Goal: Book appointment/travel/reservation

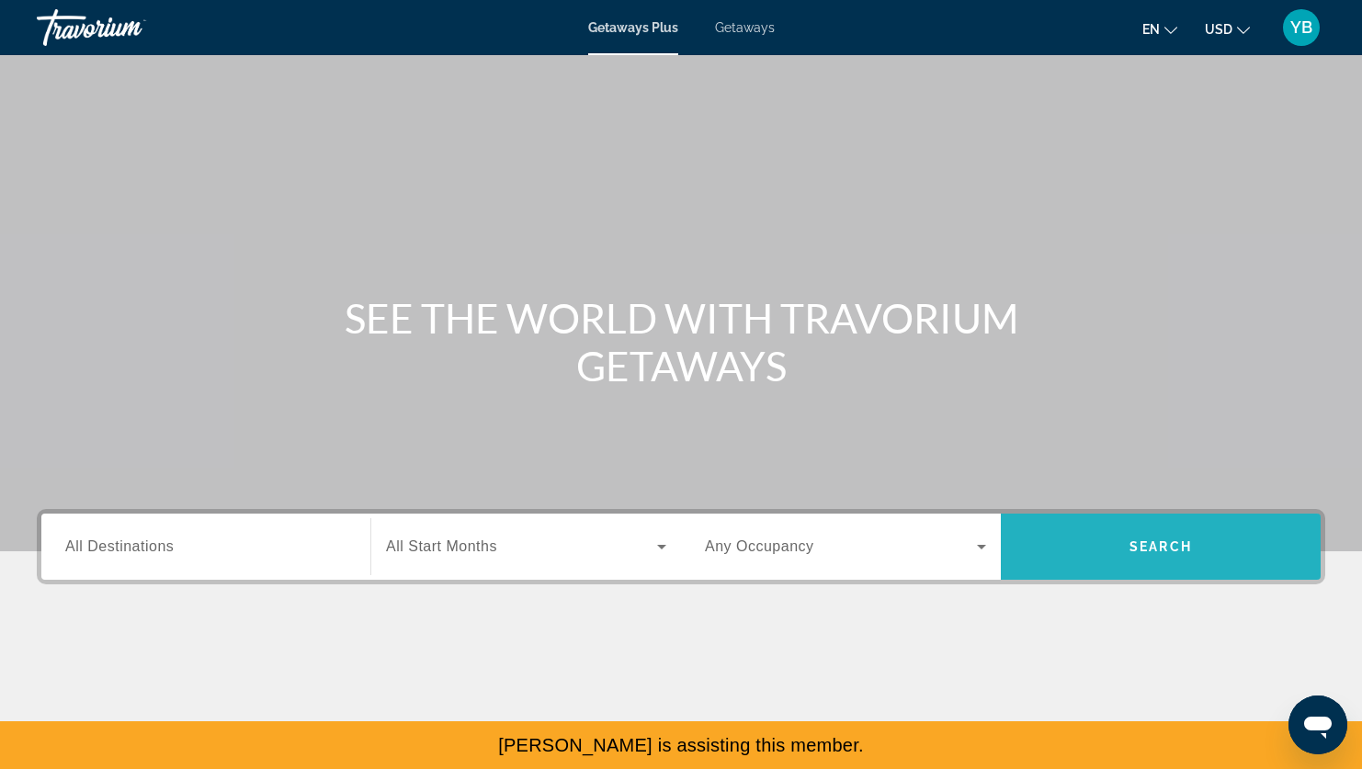
click at [1130, 540] on span "Search" at bounding box center [1160, 546] width 62 height 15
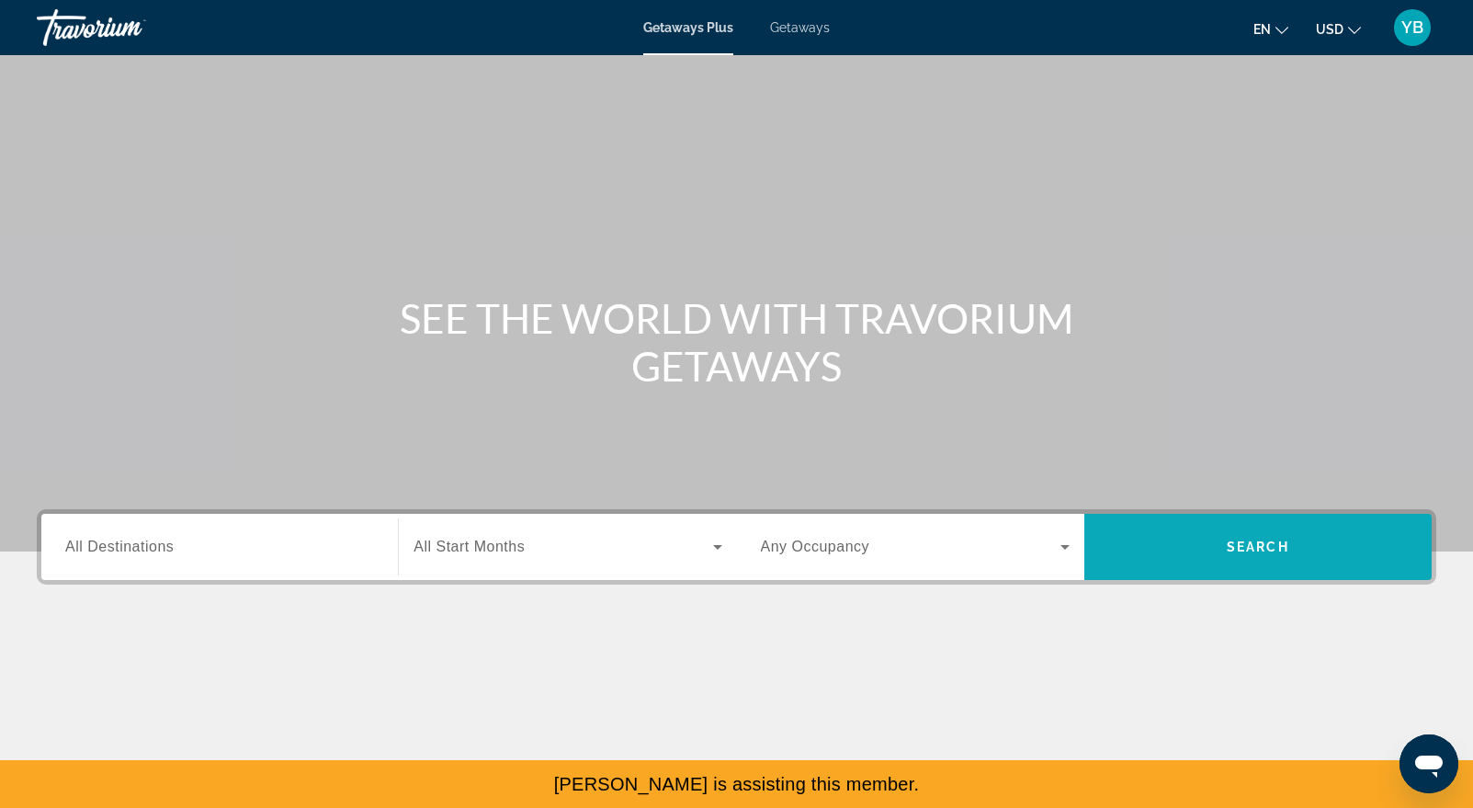
click at [1193, 552] on span "Search widget" at bounding box center [1257, 547] width 347 height 44
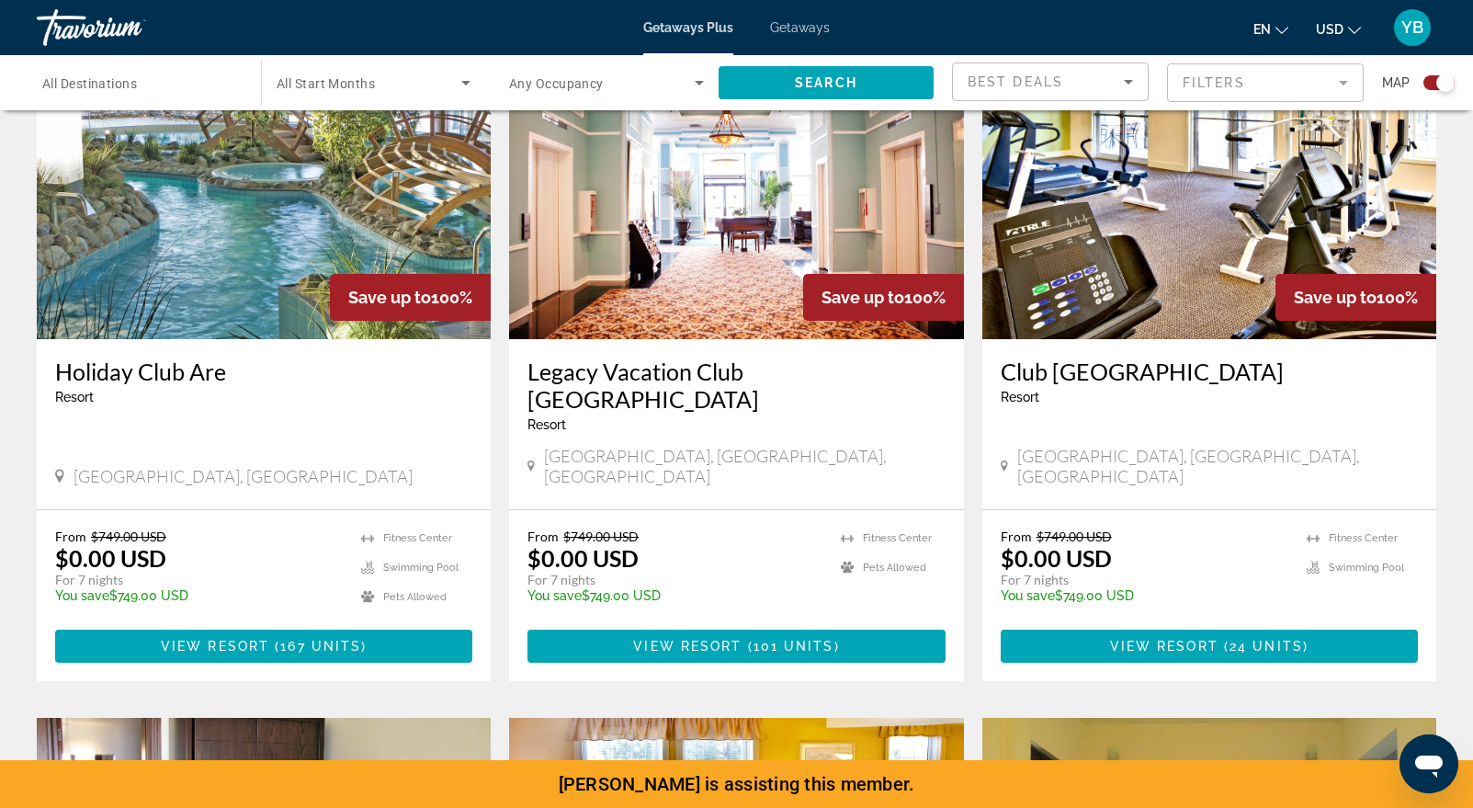
scroll to position [719, 0]
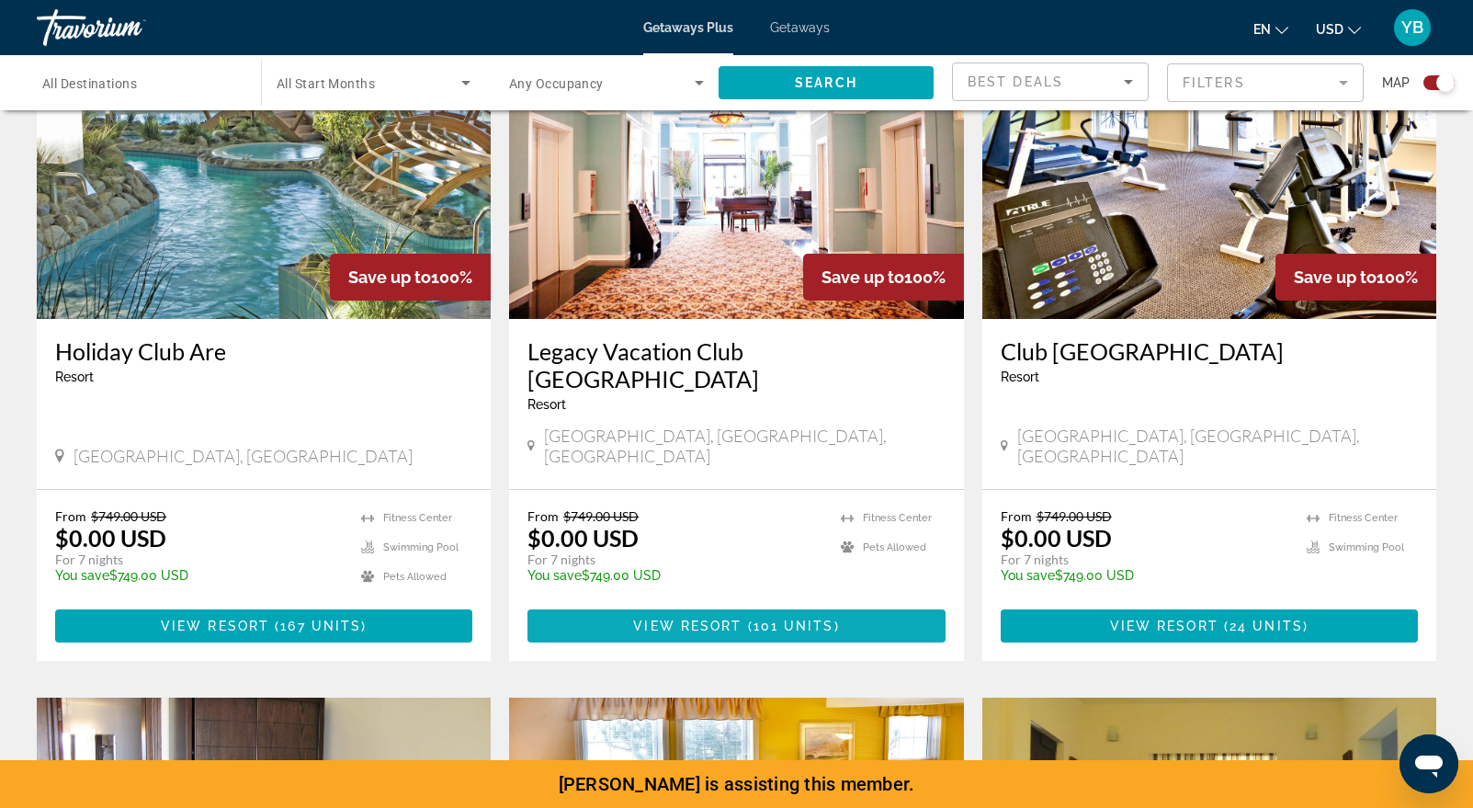
click at [697, 618] on span "View Resort" at bounding box center [687, 625] width 108 height 15
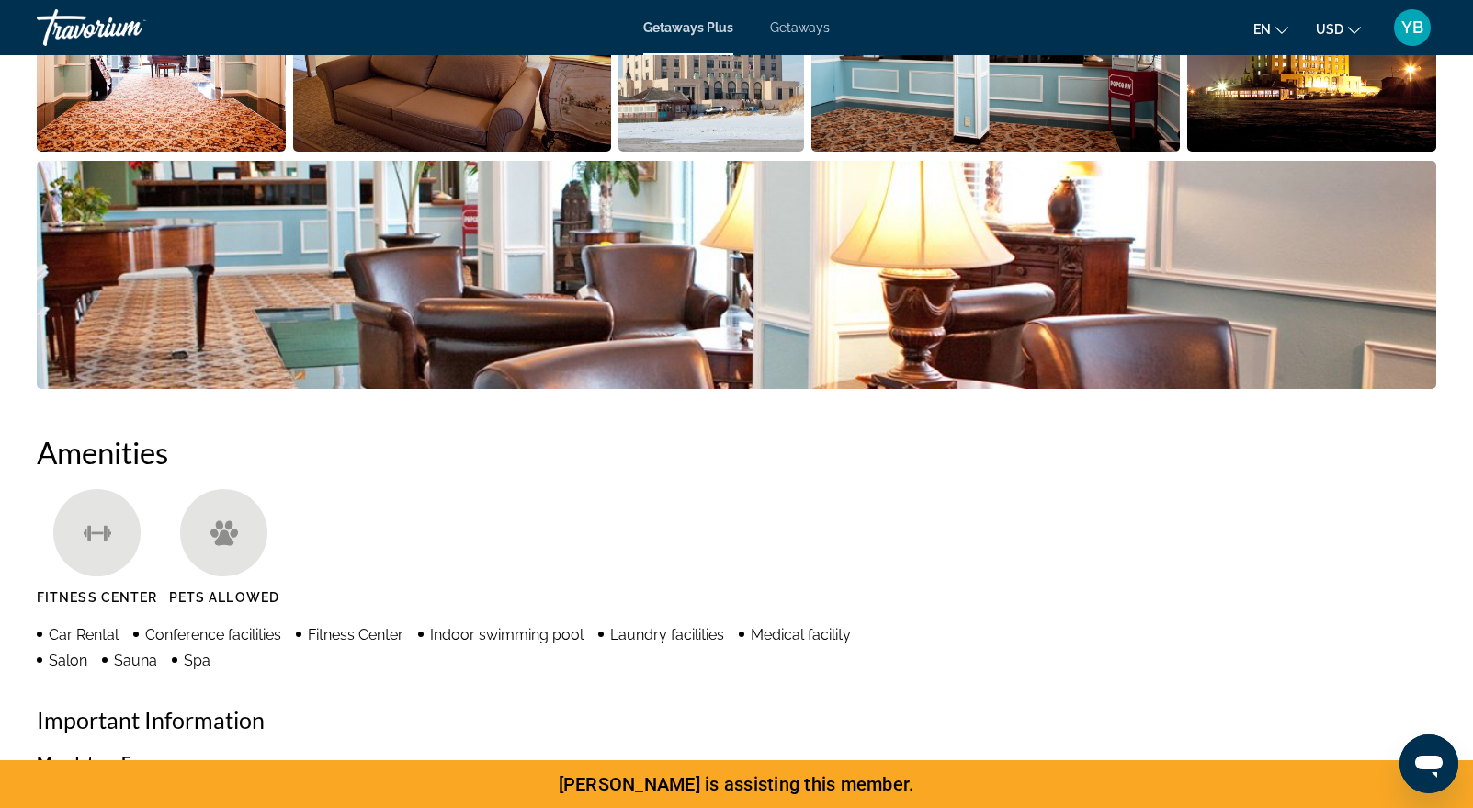
scroll to position [894, 0]
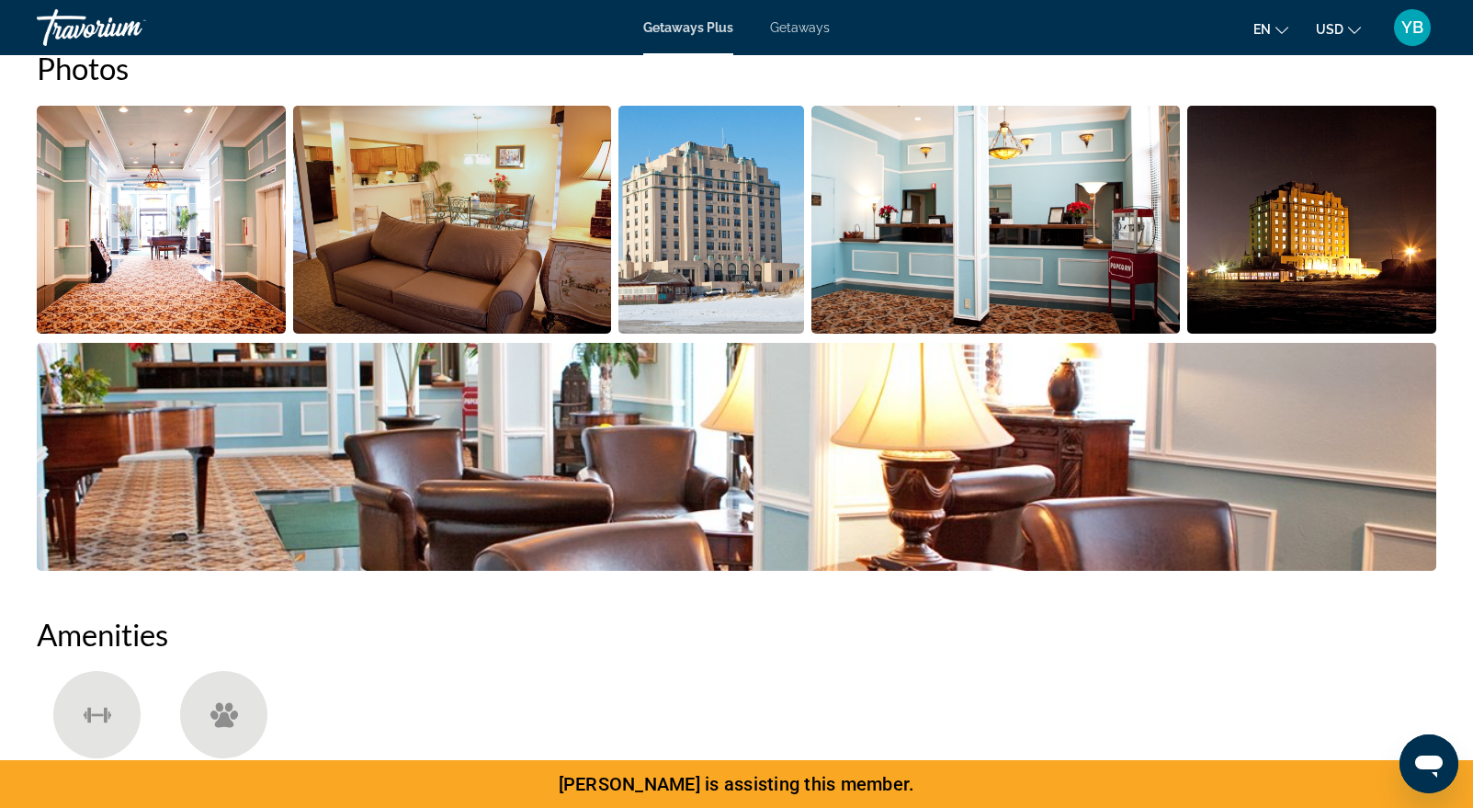
click at [1404, 20] on span "YB" at bounding box center [1412, 27] width 22 height 18
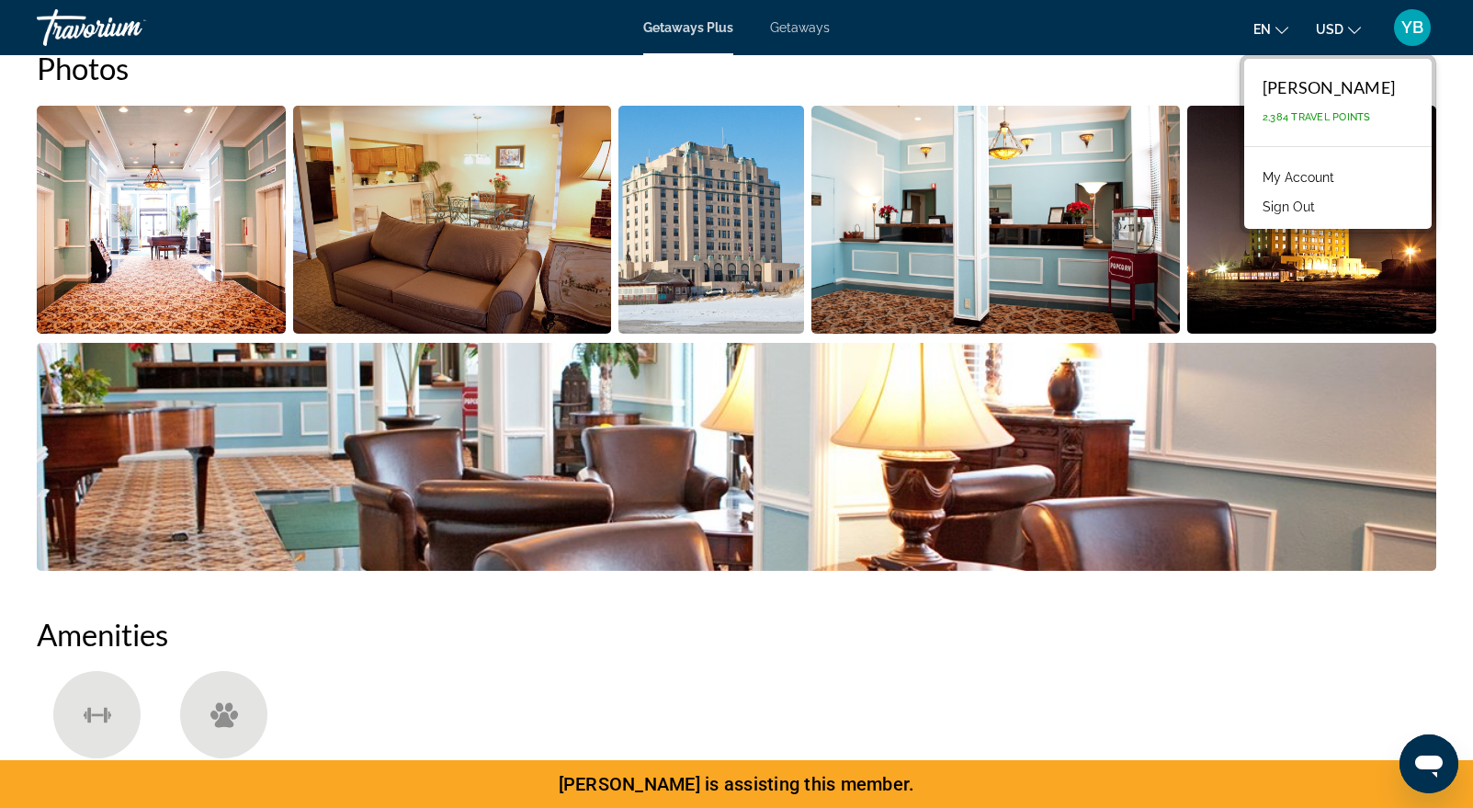
click at [1314, 198] on button "Sign Out" at bounding box center [1288, 207] width 71 height 24
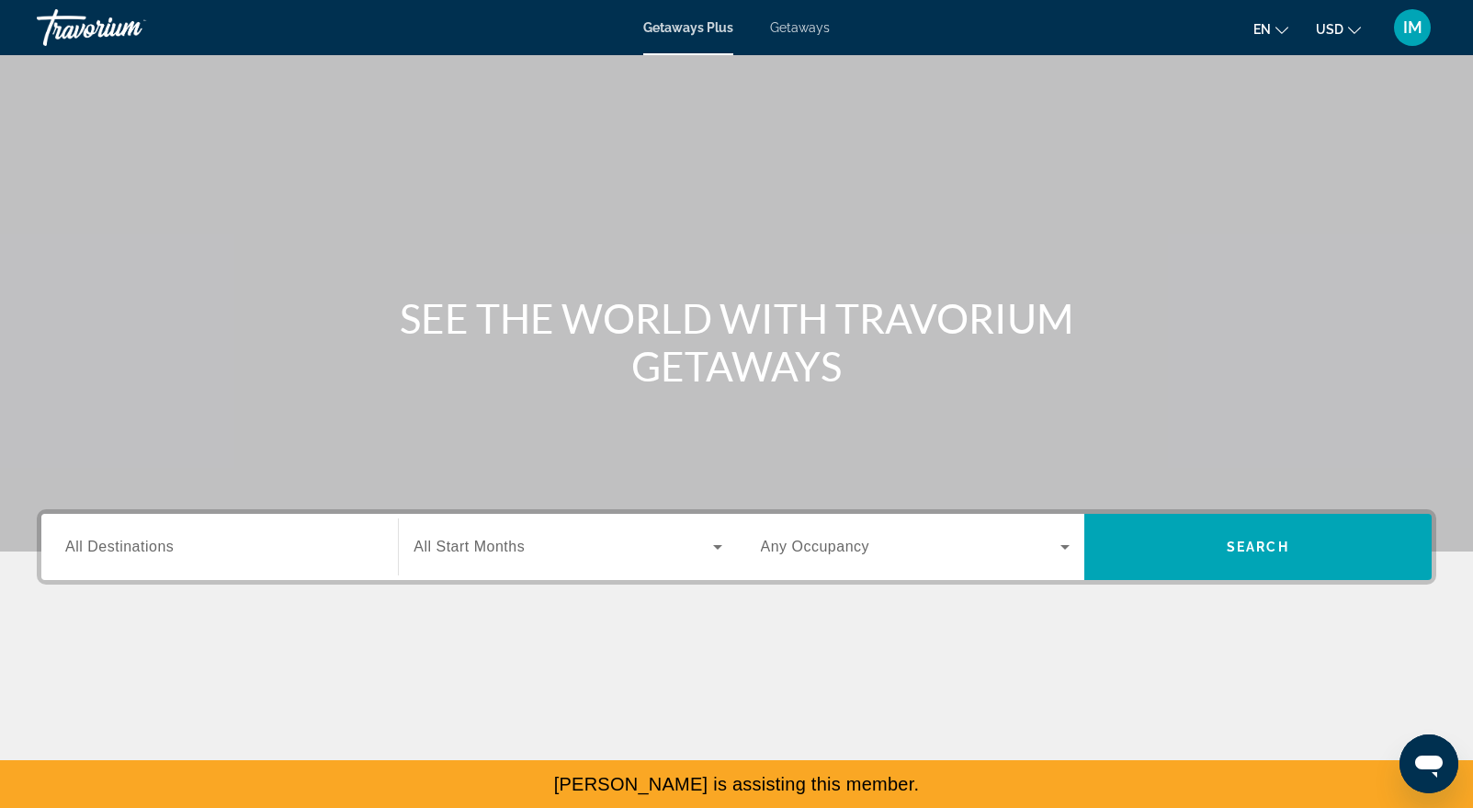
click at [1159, 665] on div "Main content" at bounding box center [736, 699] width 1399 height 138
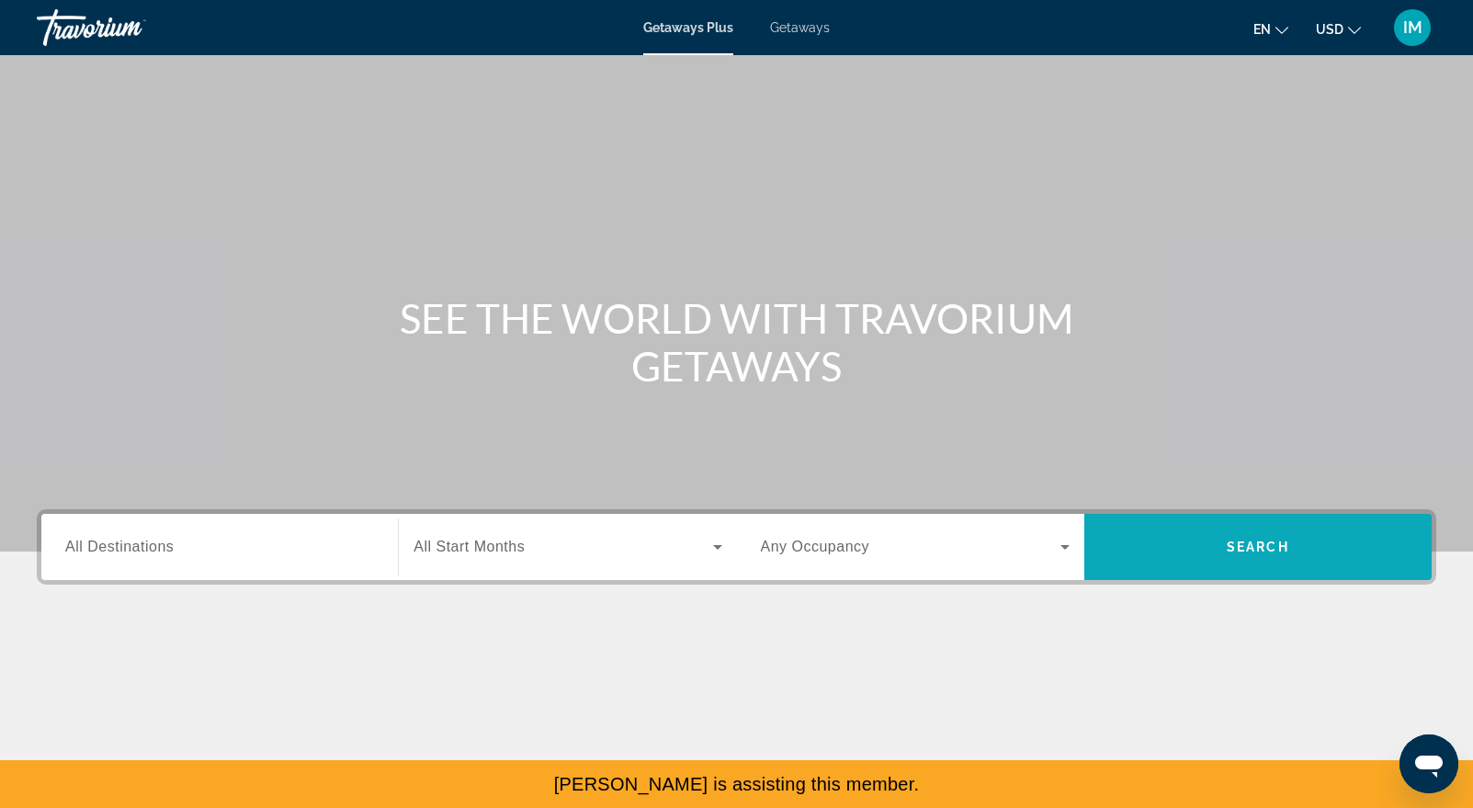
click at [1171, 541] on span "Search widget" at bounding box center [1257, 547] width 347 height 44
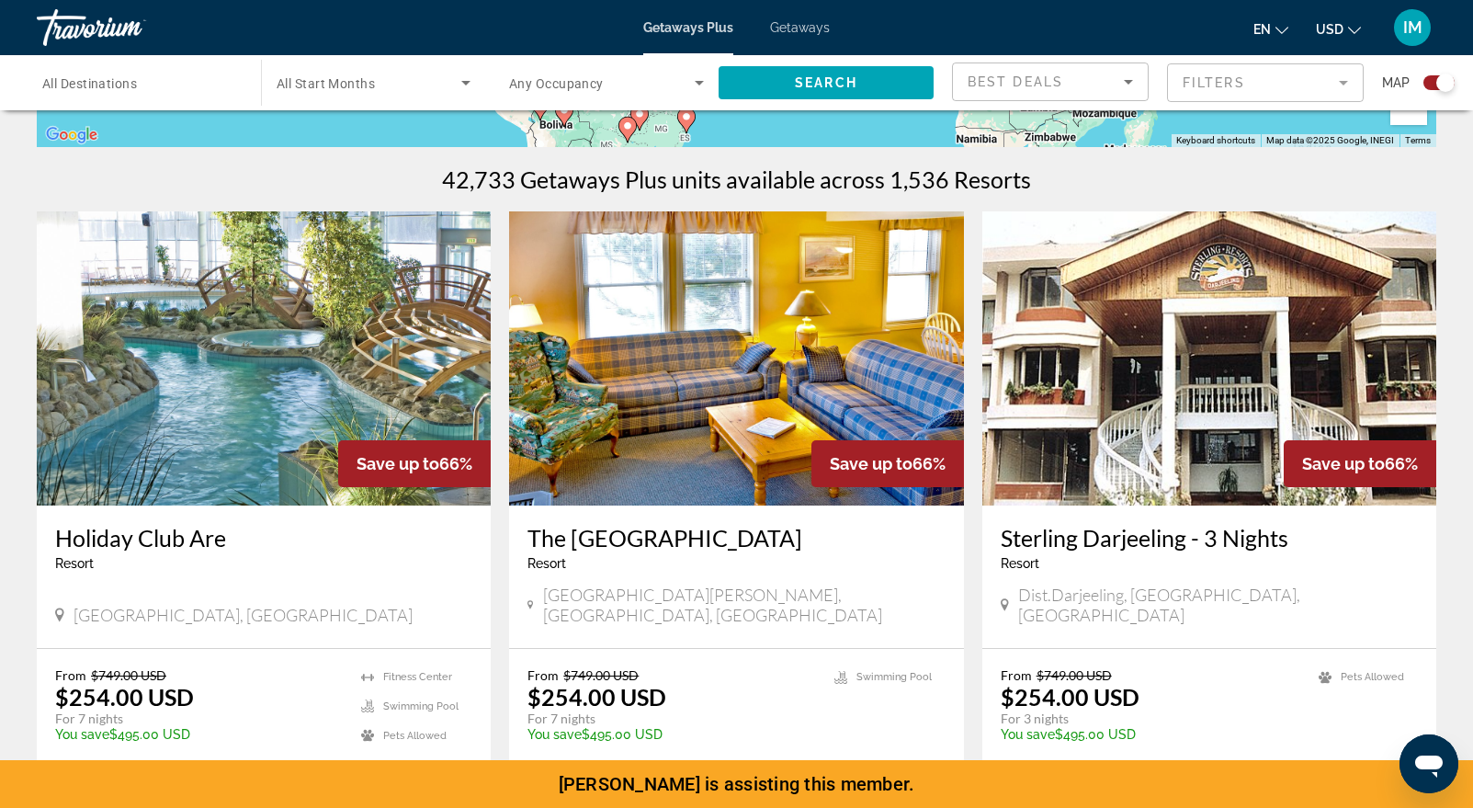
scroll to position [689, 0]
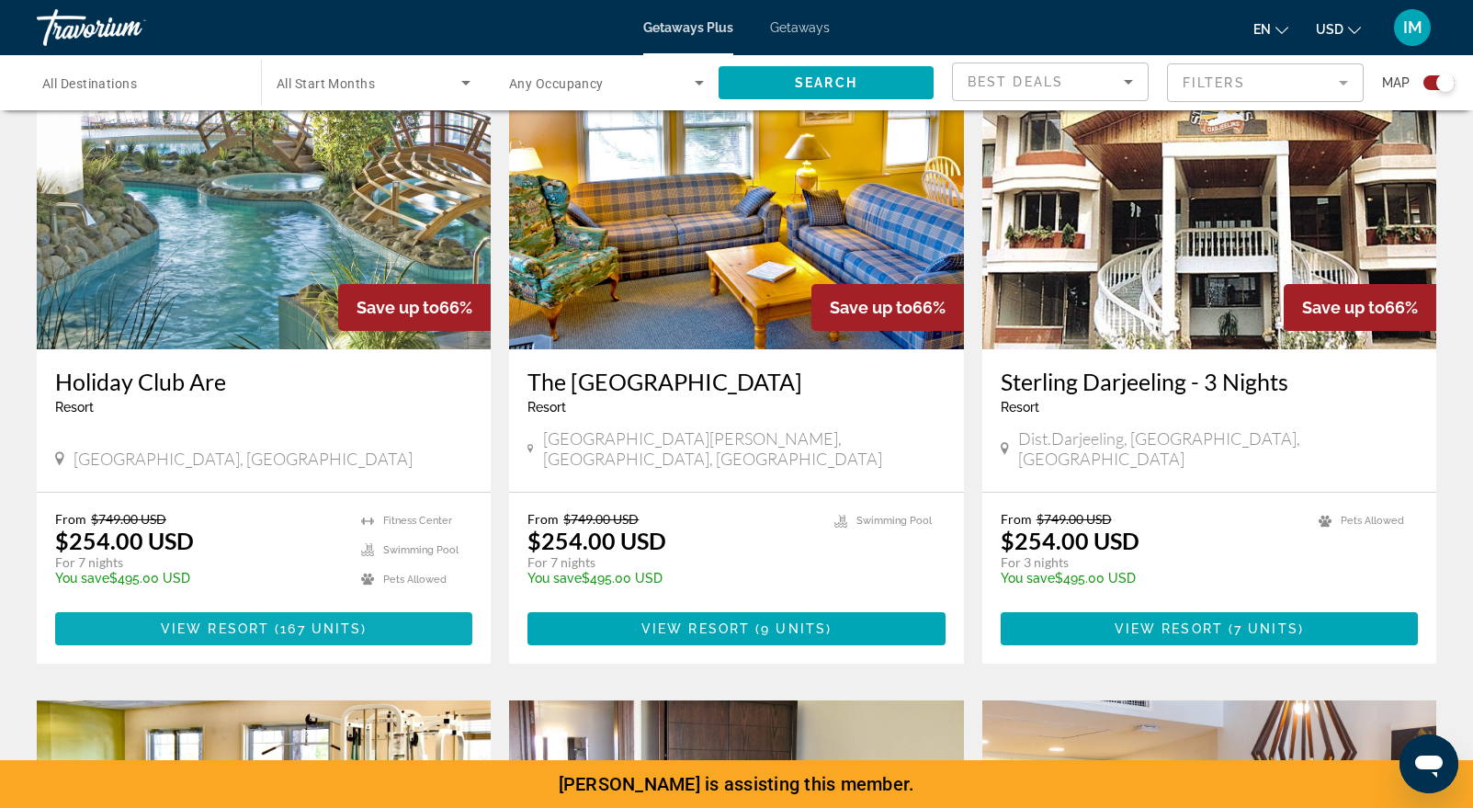
click at [244, 621] on span "View Resort" at bounding box center [215, 628] width 108 height 15
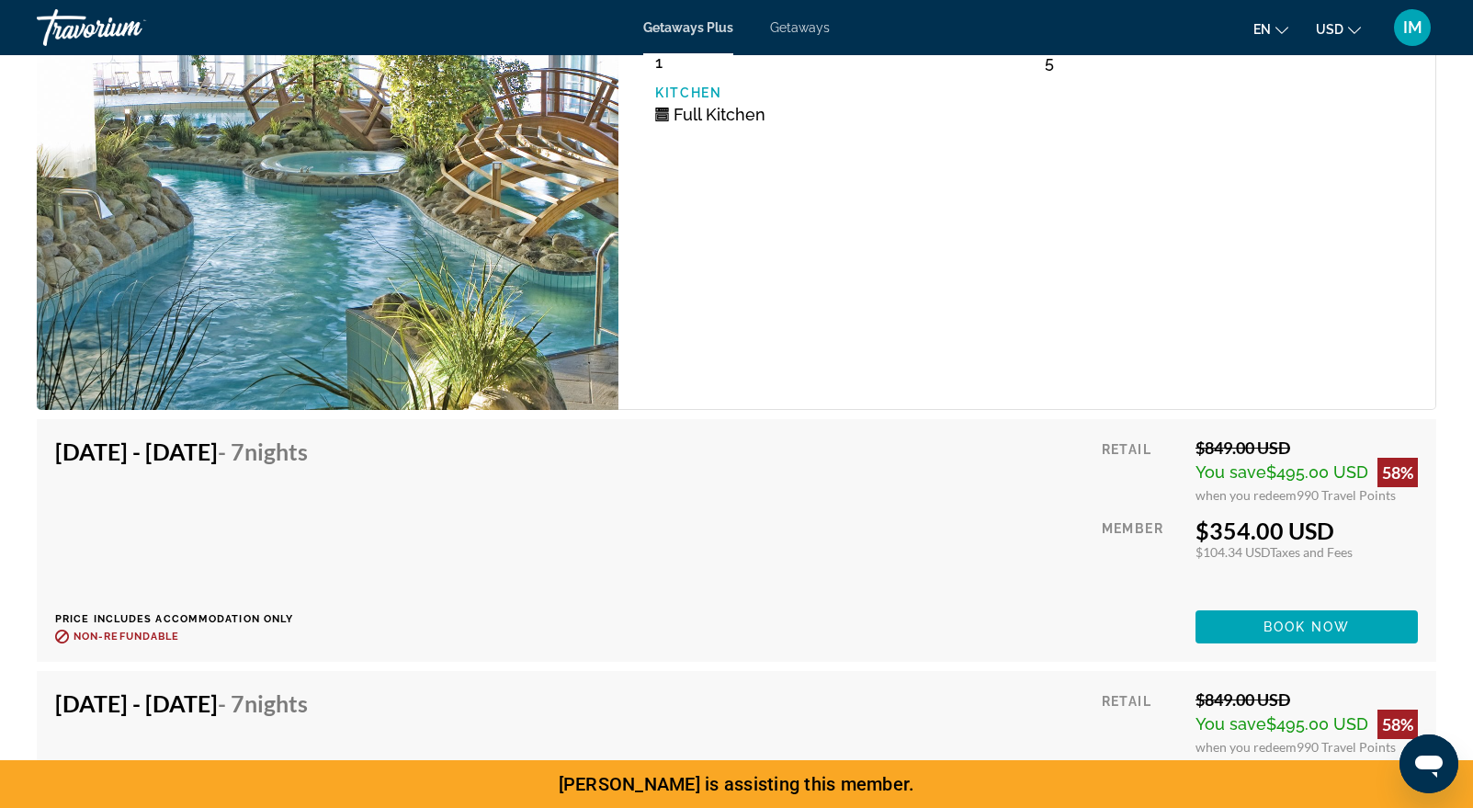
scroll to position [3529, 0]
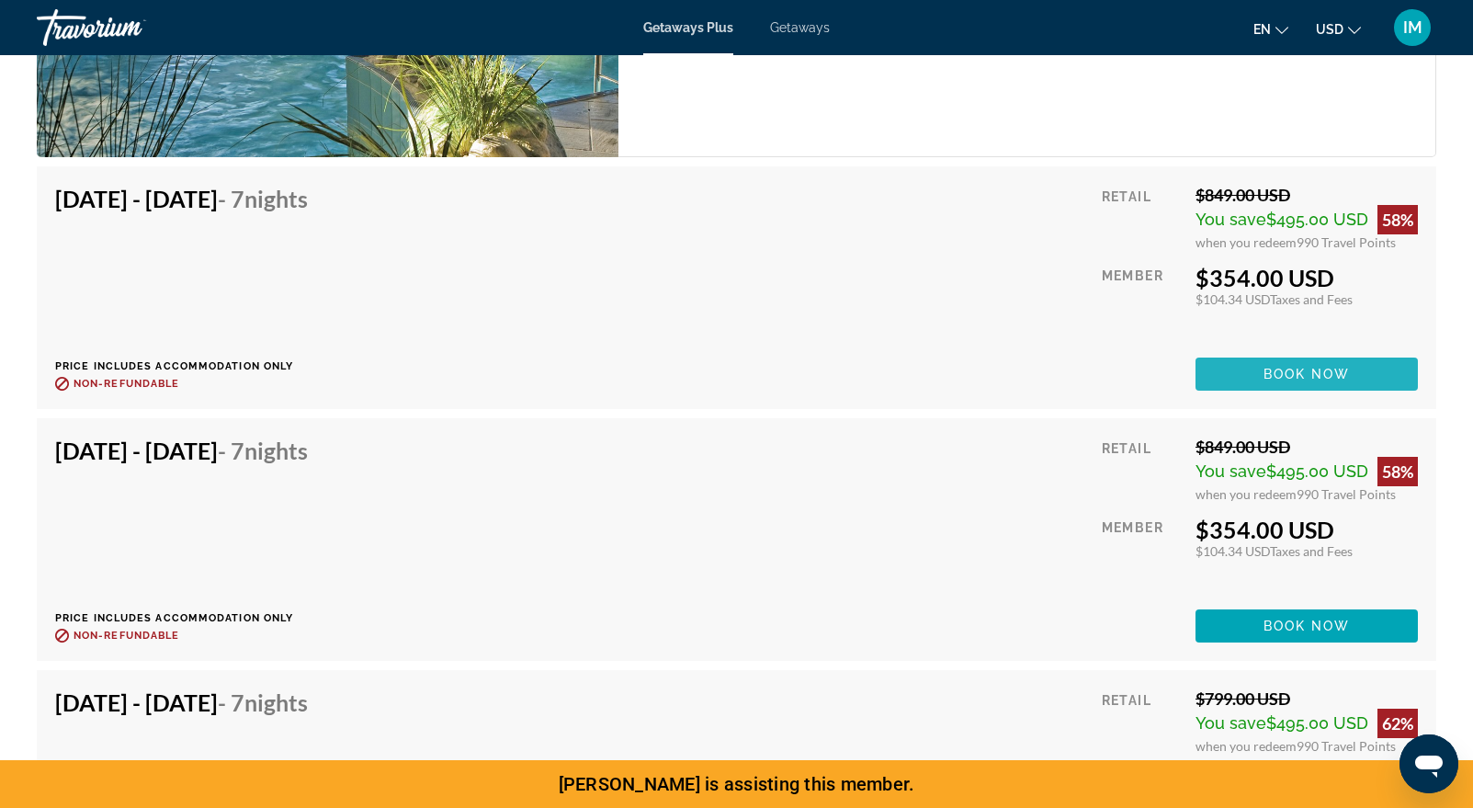
click at [1300, 370] on span "Book now" at bounding box center [1306, 374] width 87 height 15
